Goal: Information Seeking & Learning: Learn about a topic

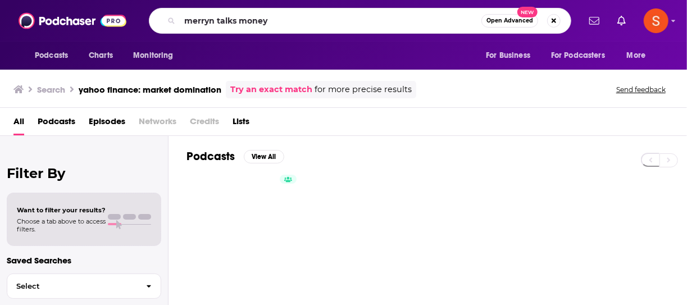
type input "merryn talks money"
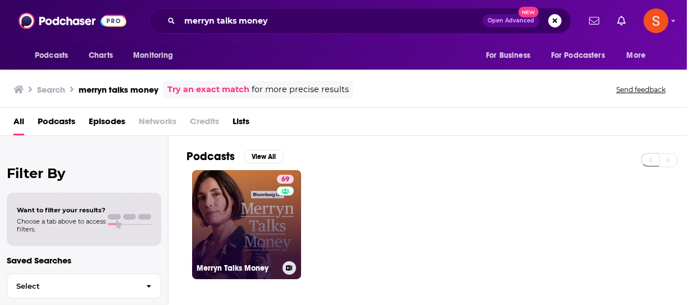
click at [246, 180] on link "69 Merryn Talks Money" at bounding box center [246, 224] width 109 height 109
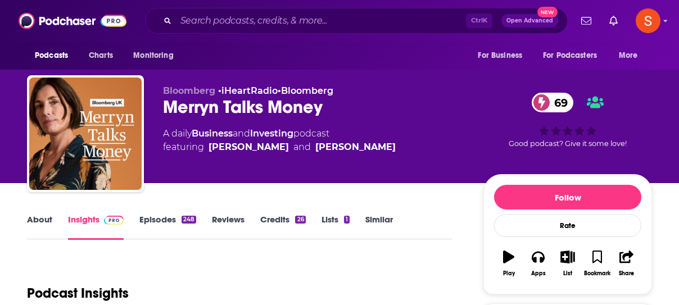
click at [275, 220] on link "Credits 26" at bounding box center [282, 227] width 45 height 26
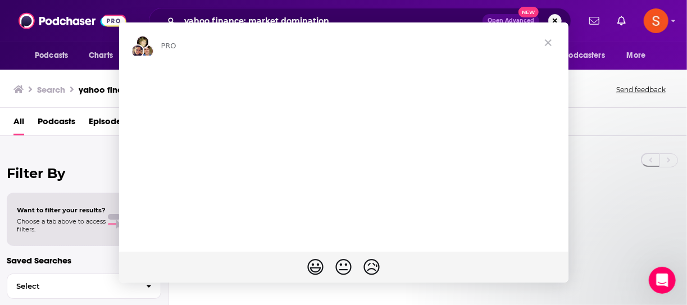
click at [338, 19] on div "Intercom messenger" at bounding box center [343, 152] width 687 height 305
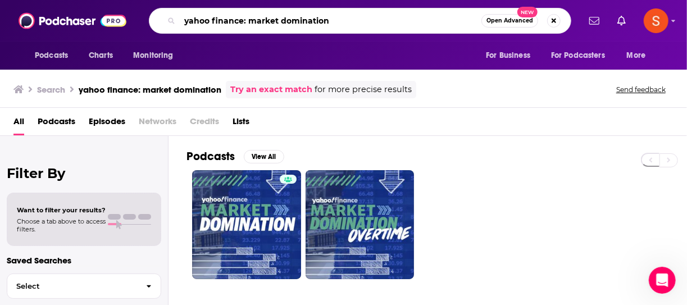
drag, startPoint x: 338, startPoint y: 20, endPoint x: 152, endPoint y: 28, distance: 186.7
click at [152, 28] on div "yahoo finance: market domination Open Advanced New" at bounding box center [360, 21] width 423 height 26
type input "merryn talks money"
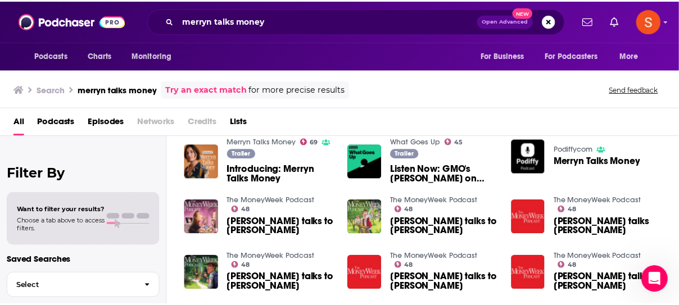
scroll to position [187, 0]
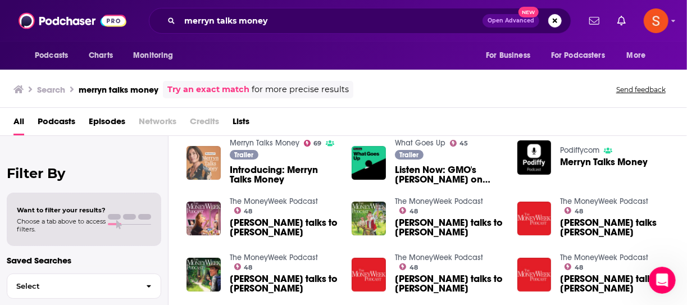
click at [208, 155] on img "Introducing: Merryn Talks Money" at bounding box center [204, 163] width 34 height 34
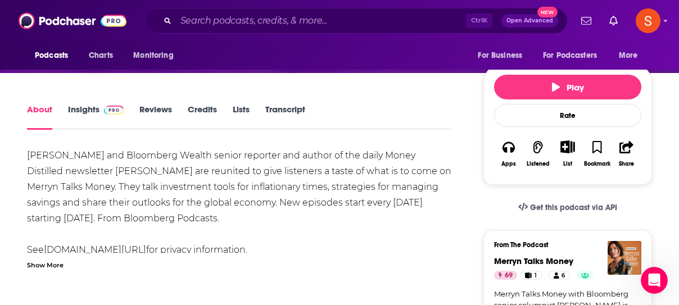
scroll to position [142, 0]
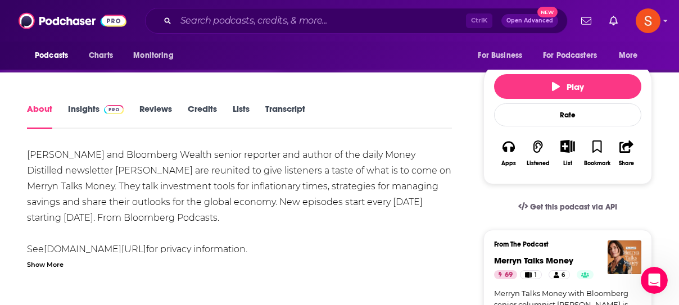
click at [201, 110] on link "Credits" at bounding box center [202, 116] width 29 height 26
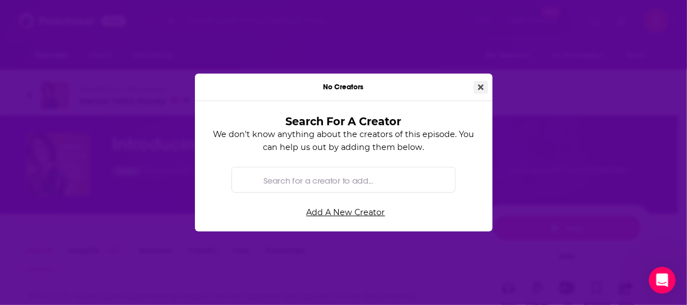
click at [477, 86] on button "Close" at bounding box center [481, 87] width 15 height 13
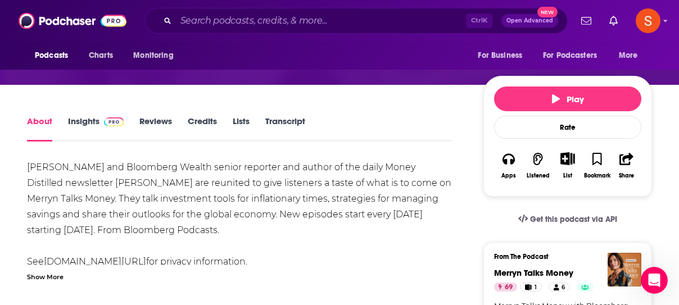
scroll to position [109, 0]
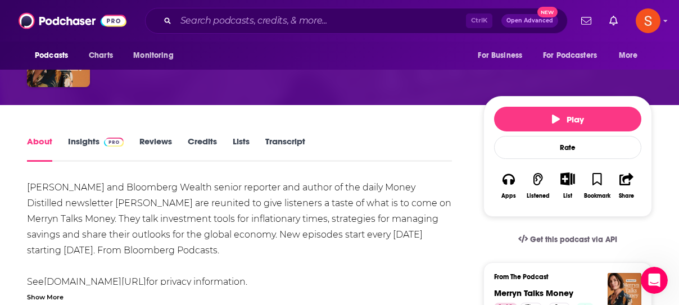
click at [208, 140] on link "Credits" at bounding box center [202, 149] width 29 height 26
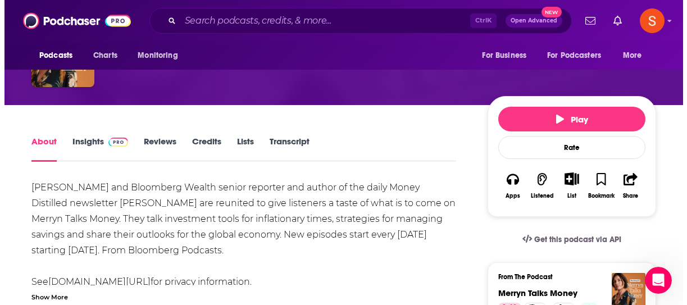
scroll to position [0, 0]
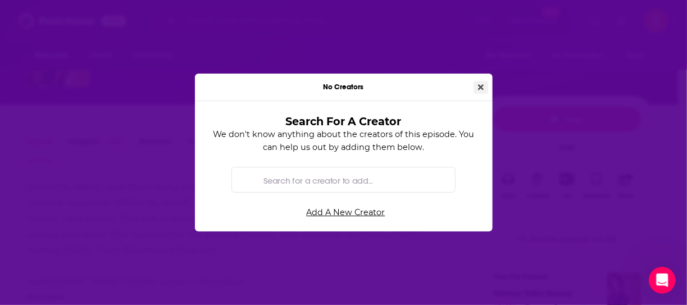
click at [476, 88] on button "Close" at bounding box center [481, 87] width 15 height 13
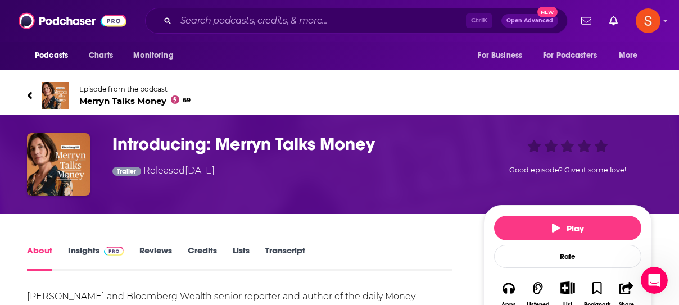
click at [115, 95] on span "Episode from the podcast Merryn Talks Money 69" at bounding box center [134, 95] width 111 height 21
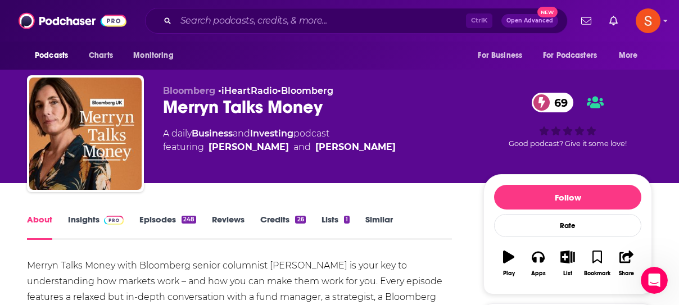
scroll to position [117, 0]
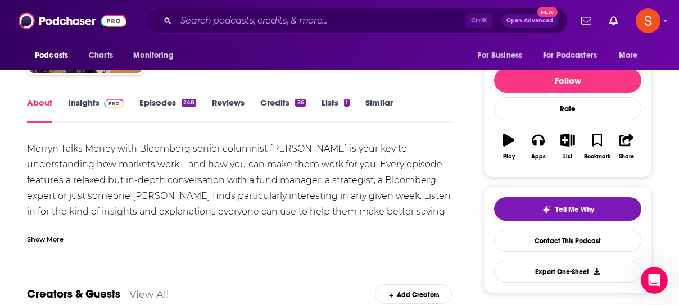
click at [284, 107] on link "Credits 26" at bounding box center [282, 110] width 45 height 26
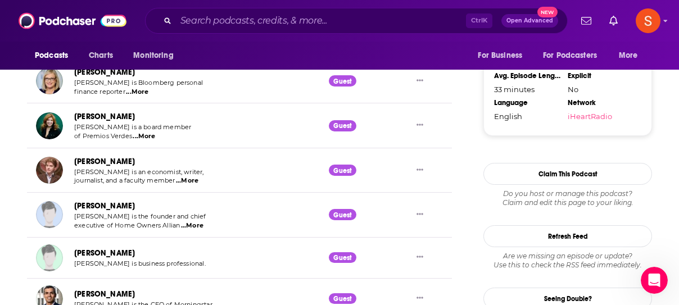
scroll to position [1206, 0]
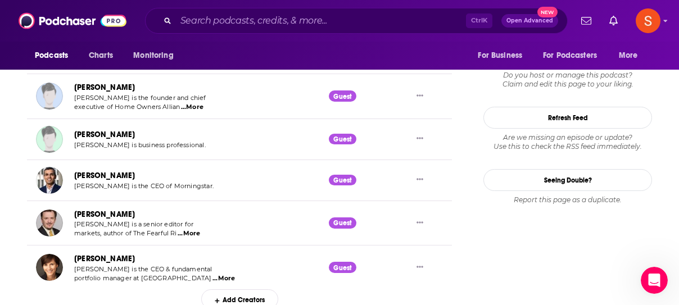
click at [255, 295] on div "Add Creators" at bounding box center [239, 299] width 77 height 20
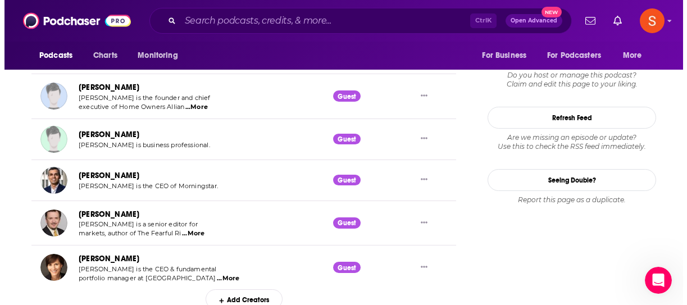
scroll to position [0, 0]
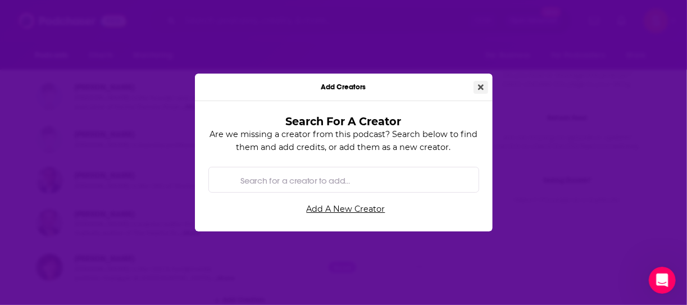
click at [479, 84] on icon "Close" at bounding box center [481, 87] width 6 height 8
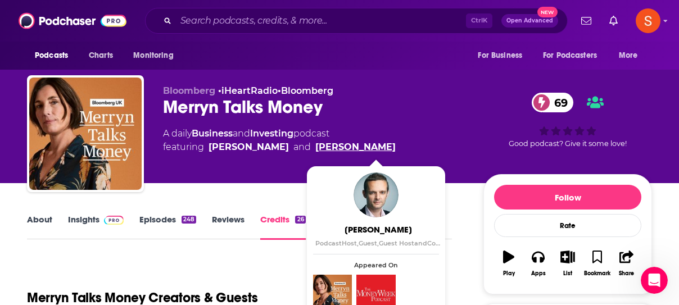
click at [383, 147] on link "[PERSON_NAME]" at bounding box center [355, 146] width 80 height 13
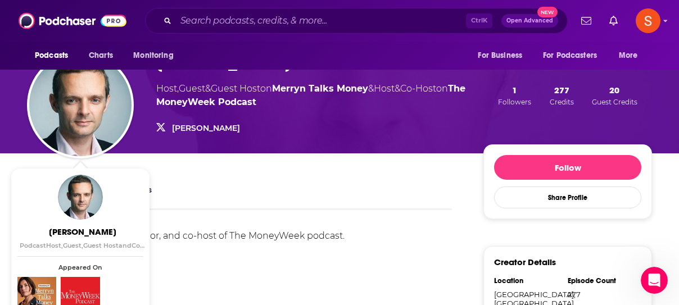
scroll to position [43, 0]
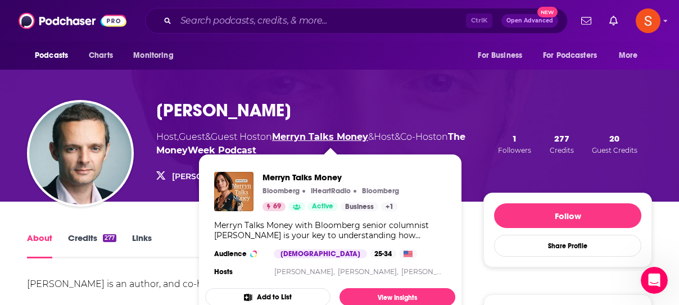
click at [315, 135] on link "Merryn Talks Money" at bounding box center [320, 136] width 96 height 11
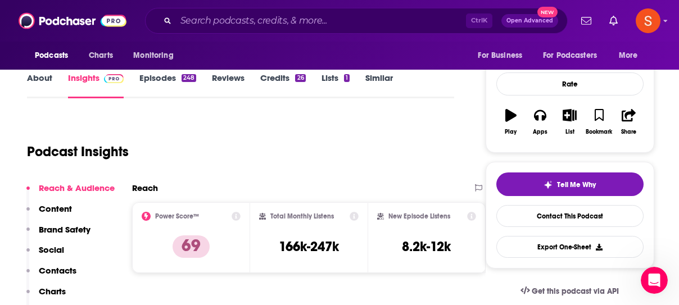
scroll to position [141, 0]
